Goal: Information Seeking & Learning: Learn about a topic

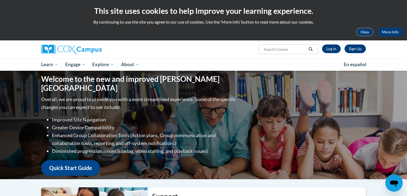
click at [369, 32] on button "Okay" at bounding box center [364, 32] width 17 height 9
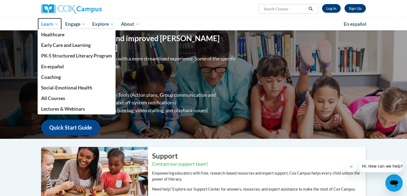
click at [50, 26] on span "Learn" at bounding box center [49, 24] width 17 height 6
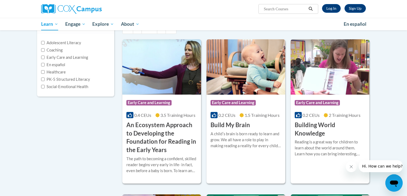
scroll to position [66, 0]
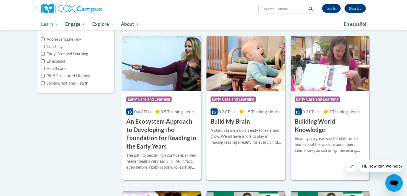
click at [159, 133] on h3 "An Ecosystem Approach to Developing the Foundation for Reading in the Early Yea…" at bounding box center [161, 133] width 71 height 33
click at [157, 136] on h3 "An Ecosystem Approach to Developing the Foundation for Reading in the Early Yea…" at bounding box center [161, 133] width 71 height 33
click at [157, 125] on h3 "An Ecosystem Approach to Developing the Foundation for Reading in the Early Yea…" at bounding box center [161, 133] width 71 height 33
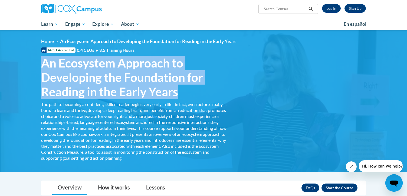
drag, startPoint x: 180, startPoint y: 92, endPoint x: 42, endPoint y: 67, distance: 140.6
click at [42, 67] on span "An Ecosystem Approach to Developing the Foundation for Reading in the Early Yea…" at bounding box center [134, 77] width 187 height 43
copy span "An Ecosystem Approach to Developing the Foundation for Reading in the Early Yea…"
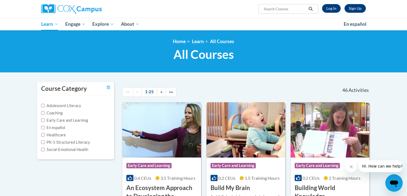
click at [153, 137] on img at bounding box center [161, 129] width 79 height 55
